Goal: Information Seeking & Learning: Learn about a topic

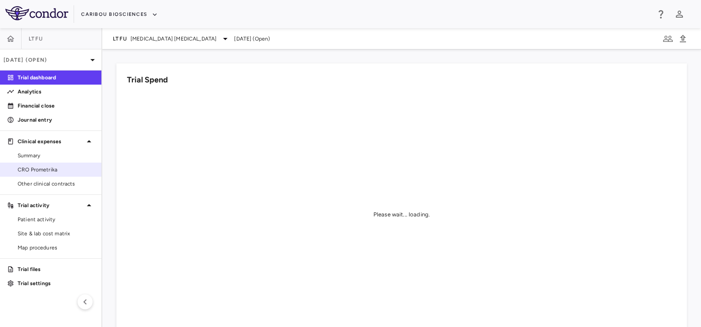
click at [52, 172] on span "CRO Prometrika" at bounding box center [56, 170] width 77 height 8
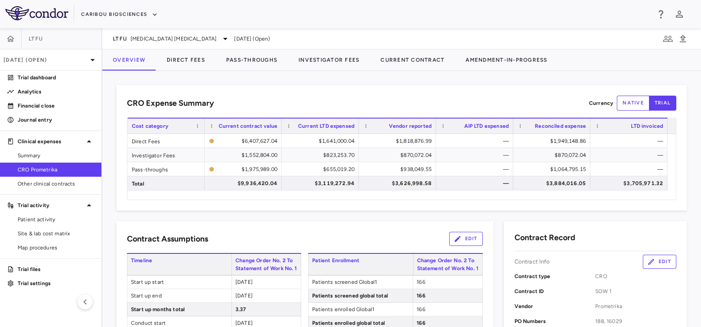
drag, startPoint x: 49, startPoint y: 219, endPoint x: 67, endPoint y: 259, distance: 43.6
click at [49, 219] on span "Patient activity" at bounding box center [56, 219] width 77 height 8
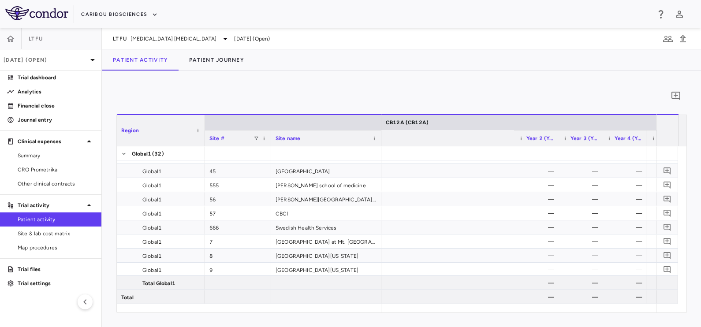
scroll to position [0, 1620]
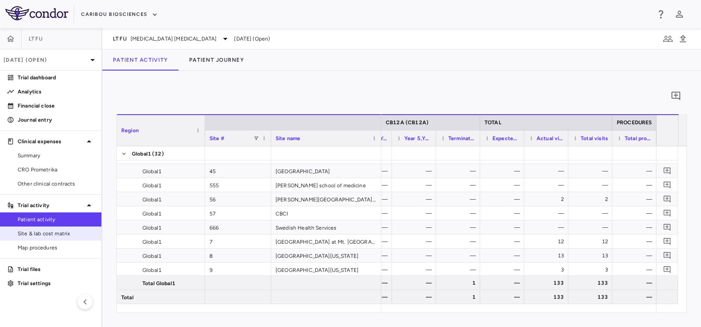
drag, startPoint x: 33, startPoint y: 233, endPoint x: 72, endPoint y: 233, distance: 39.2
click at [33, 233] on span "Site & lab cost matrix" at bounding box center [56, 234] width 77 height 8
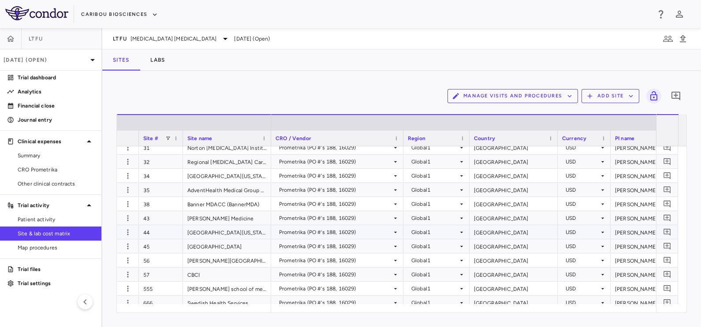
scroll to position [293, 0]
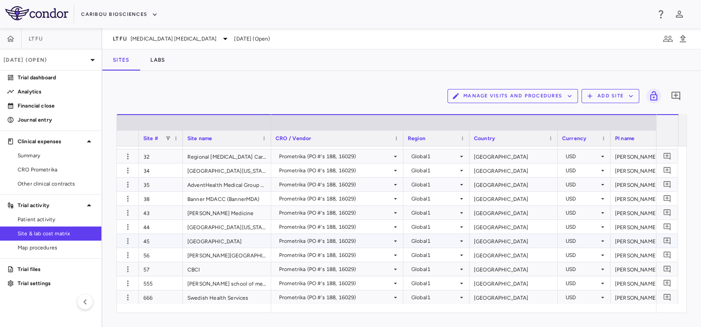
click at [222, 242] on div "[GEOGRAPHIC_DATA]" at bounding box center [227, 241] width 88 height 14
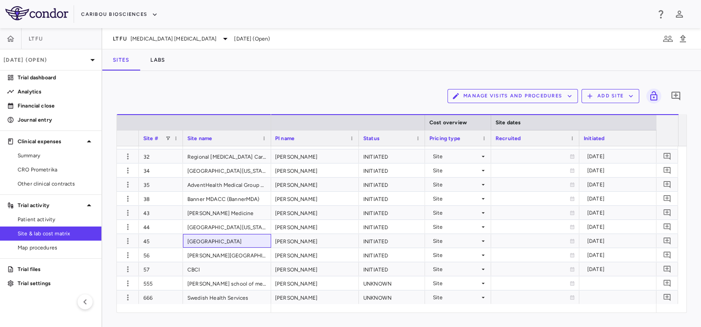
scroll to position [0, 312]
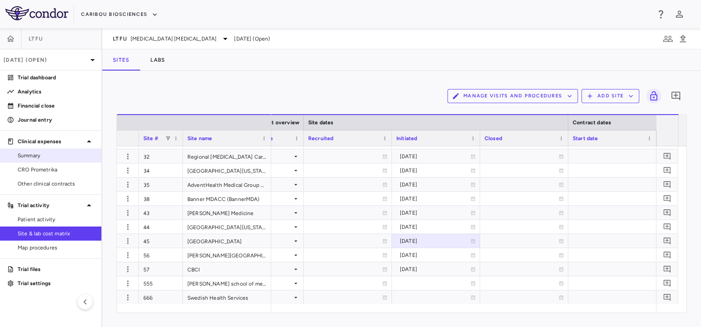
click at [56, 159] on span "Summary" at bounding box center [56, 156] width 77 height 8
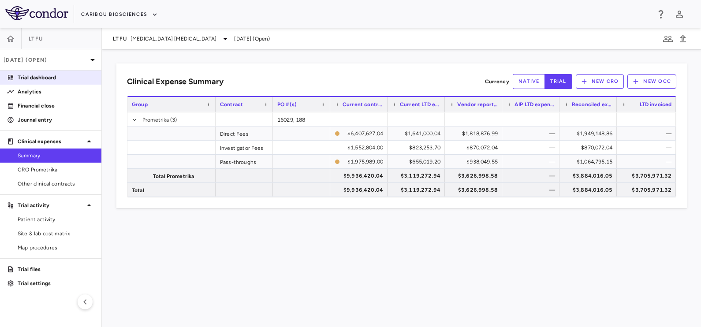
click at [44, 79] on p "Trial dashboard" at bounding box center [56, 78] width 77 height 8
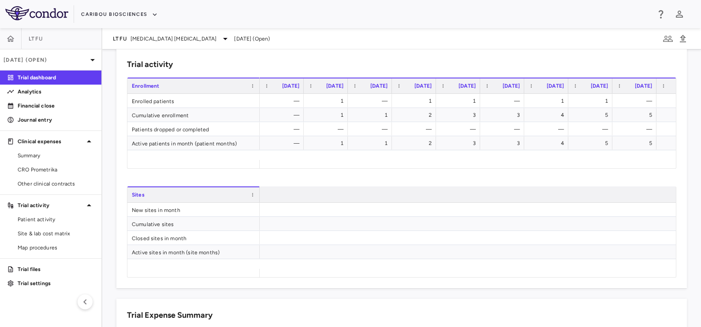
scroll to position [0, 1608]
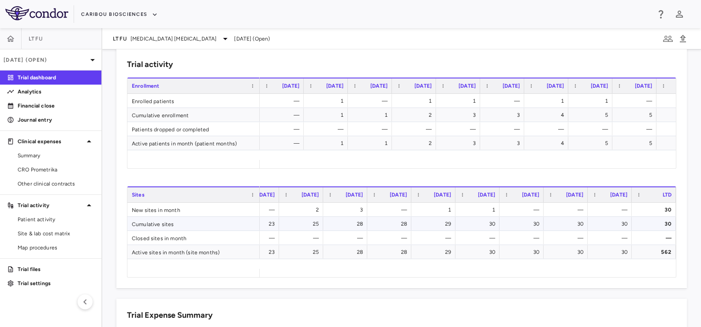
click at [639, 221] on div "30" at bounding box center [655, 224] width 32 height 14
click at [14, 37] on icon "button" at bounding box center [10, 38] width 9 height 9
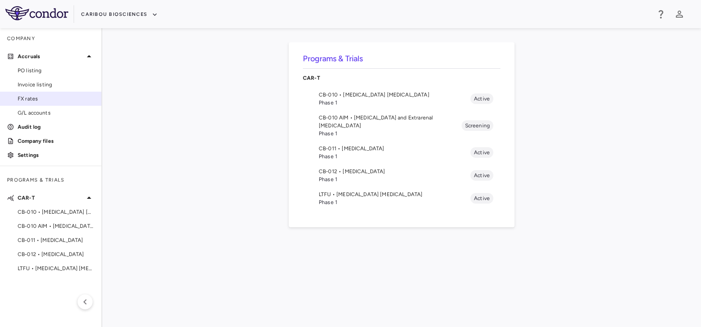
click at [41, 101] on span "FX rates" at bounding box center [56, 99] width 77 height 8
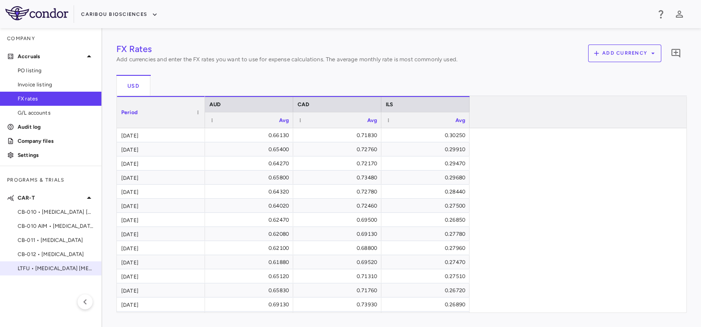
click at [40, 269] on span "LTFU • [MEDICAL_DATA] [MEDICAL_DATA]" at bounding box center [56, 268] width 77 height 8
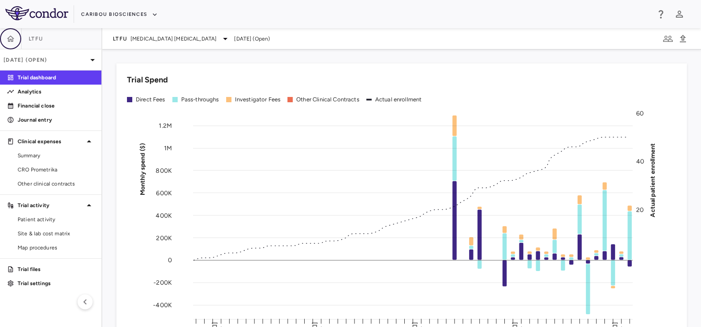
click at [12, 31] on button "button" at bounding box center [10, 38] width 21 height 21
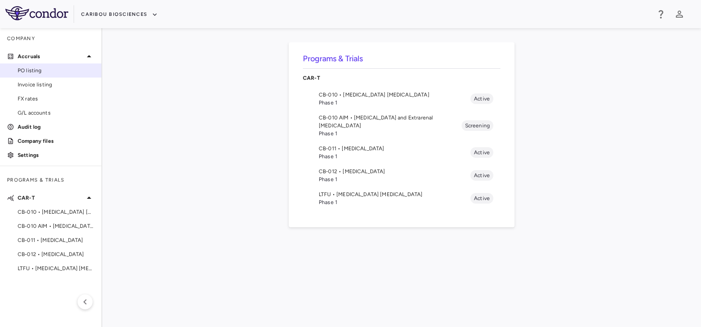
click at [42, 69] on span "PO listing" at bounding box center [56, 71] width 77 height 8
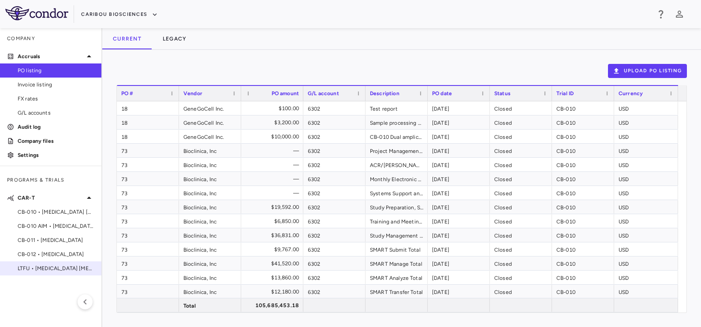
click at [46, 271] on span "LTFU • [MEDICAL_DATA] [MEDICAL_DATA]" at bounding box center [56, 268] width 77 height 8
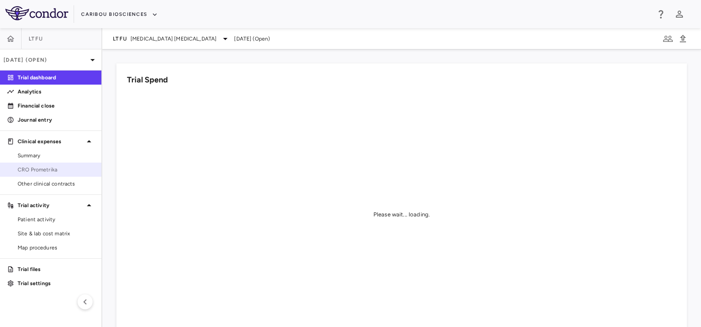
click at [55, 171] on span "CRO Prometrika" at bounding box center [56, 170] width 77 height 8
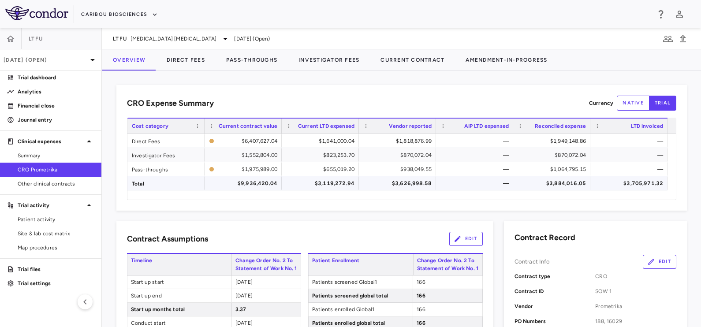
click at [252, 183] on div "$9,936,420.04" at bounding box center [244, 183] width 65 height 14
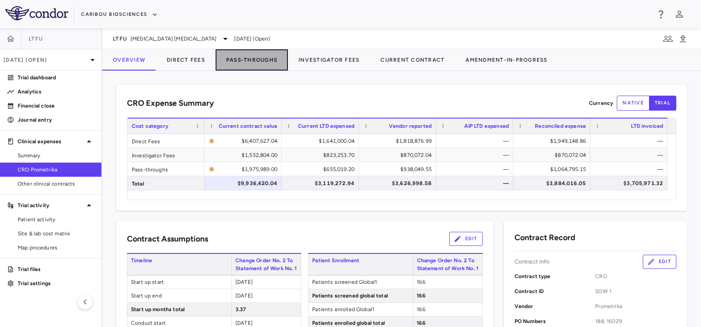
click at [243, 56] on button "Pass-Throughs" at bounding box center [251, 59] width 72 height 21
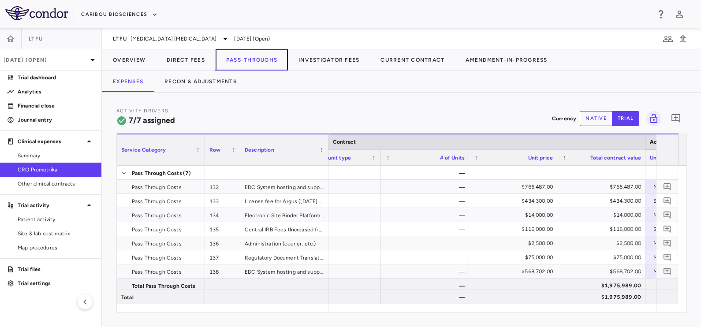
scroll to position [0, 282]
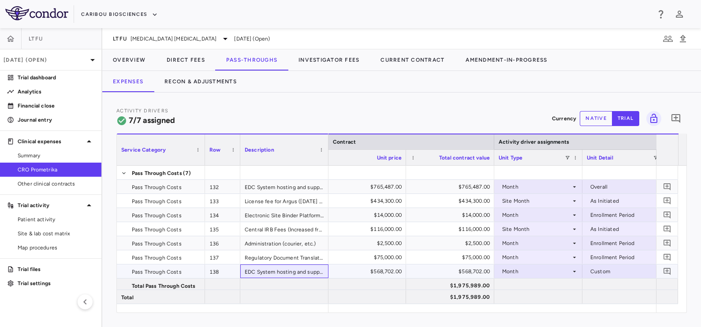
click at [298, 271] on div "EDC System hosting and support (Medidata Rave), including Coder, eTMF, CTMS, Si…" at bounding box center [284, 271] width 88 height 14
click at [143, 60] on button "Overview" at bounding box center [129, 59] width 54 height 21
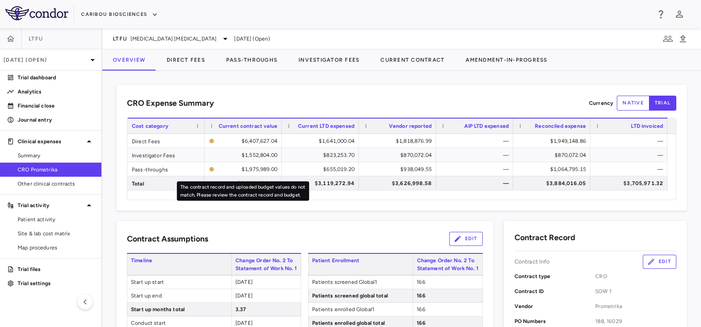
click at [245, 176] on div "The contract record and uploaded budget values do not match. Please review the …" at bounding box center [243, 188] width 134 height 26
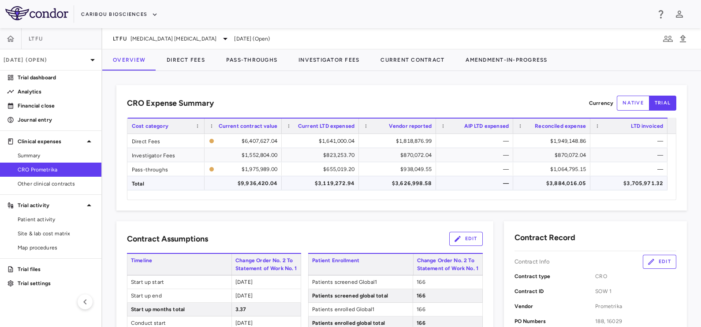
click at [253, 184] on div "$9,936,420.04" at bounding box center [244, 183] width 65 height 14
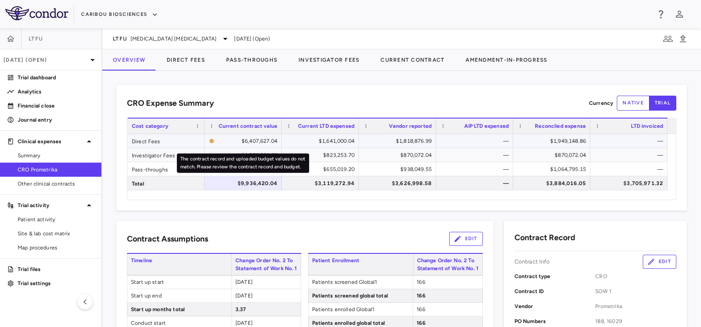
click at [260, 141] on div "$6,407,627.04" at bounding box center [247, 141] width 59 height 14
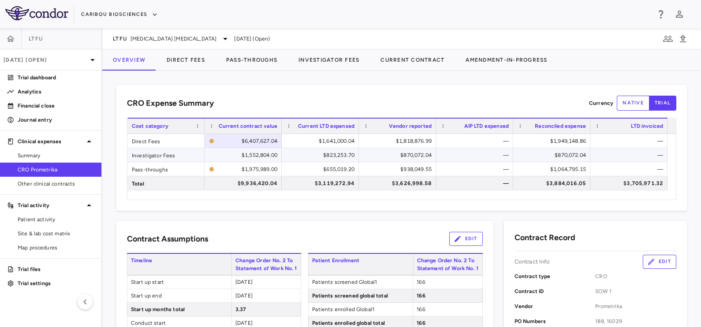
click at [257, 158] on div "$1,552,804.00" at bounding box center [244, 155] width 65 height 14
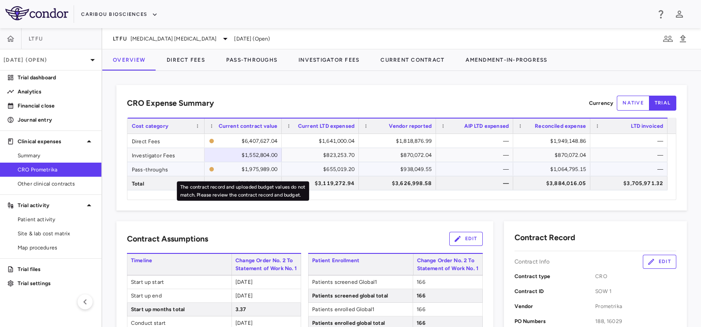
click at [240, 164] on div "$1,975,989.00" at bounding box center [247, 169] width 59 height 14
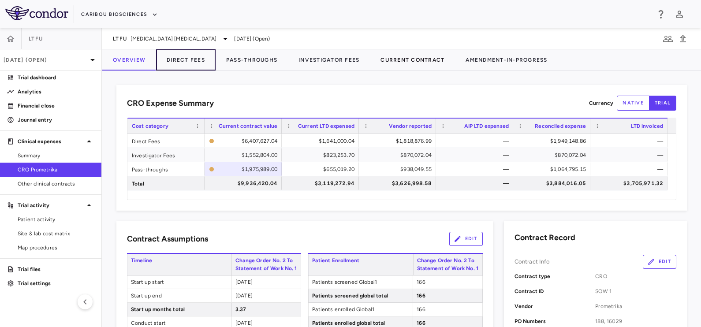
drag, startPoint x: 185, startPoint y: 60, endPoint x: 400, endPoint y: 55, distance: 215.1
click at [185, 60] on button "Direct Fees" at bounding box center [185, 59] width 59 height 21
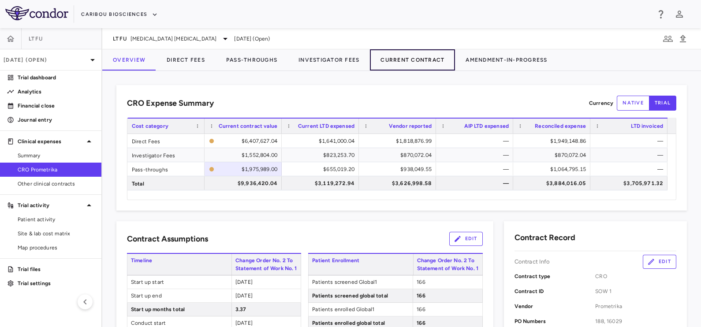
click at [400, 55] on button "Current Contract" at bounding box center [412, 59] width 85 height 21
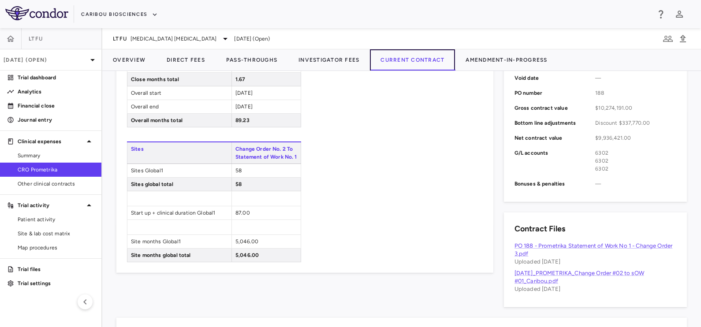
scroll to position [385, 0]
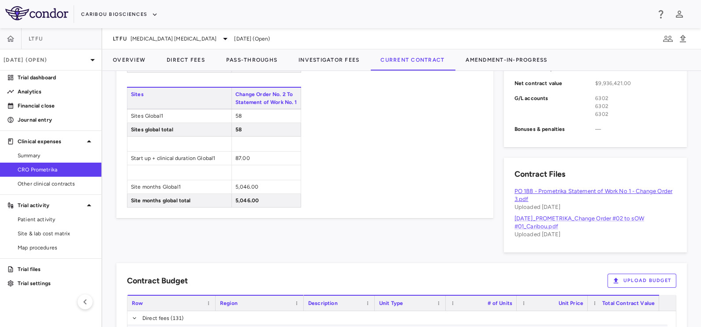
click at [557, 193] on link "PO 188 - Prometrika Statement of Work No 1 - Change Order 3.pdf" at bounding box center [593, 195] width 158 height 15
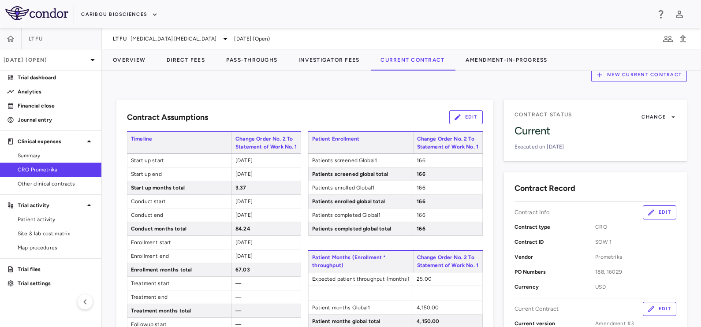
scroll to position [0, 0]
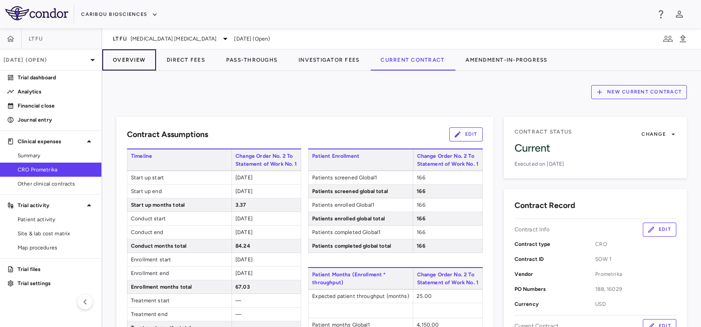
click at [135, 63] on button "Overview" at bounding box center [129, 59] width 54 height 21
